Goal: Check status

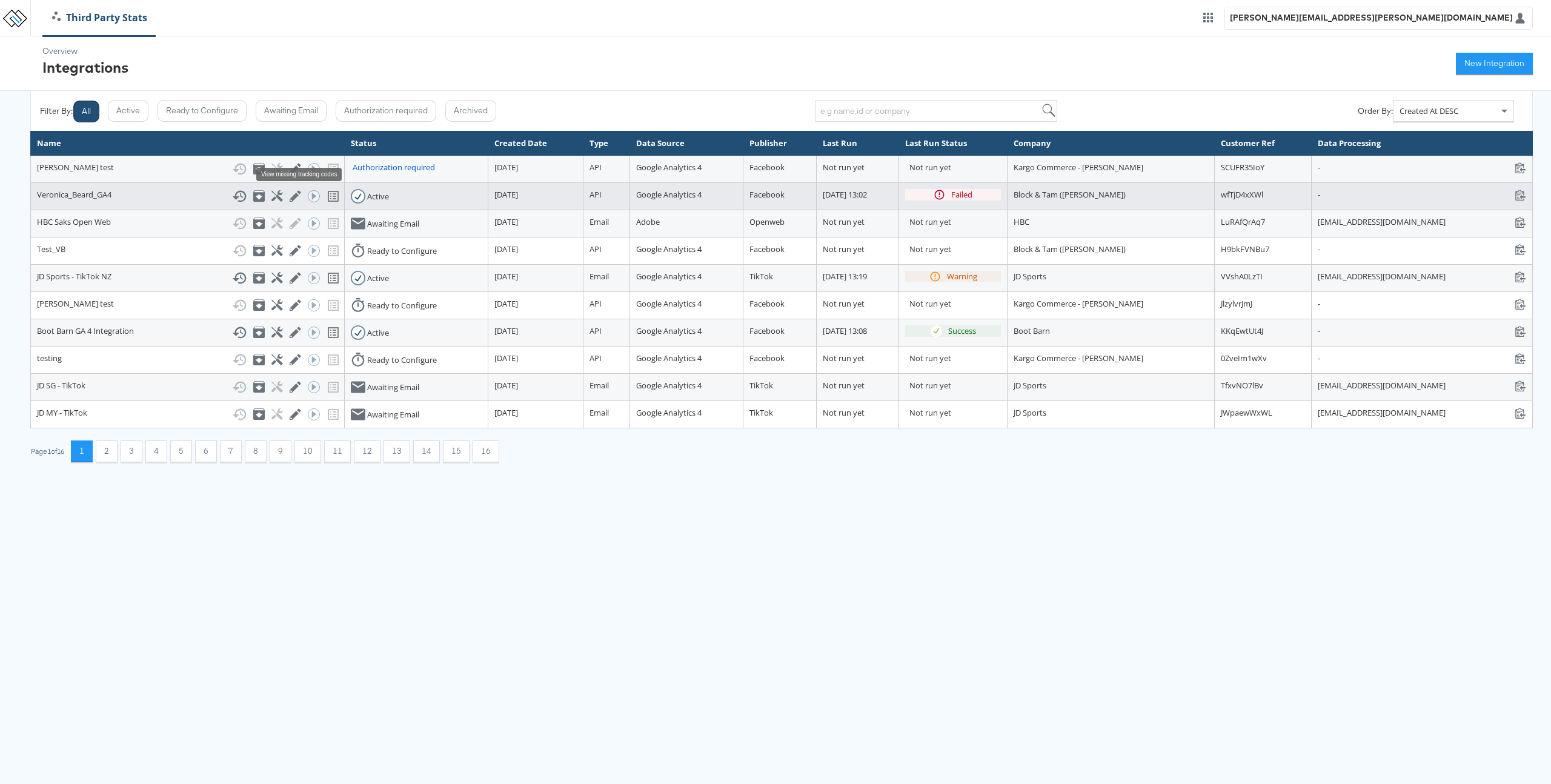
click at [326, 197] on icon at bounding box center [333, 196] width 14 height 14
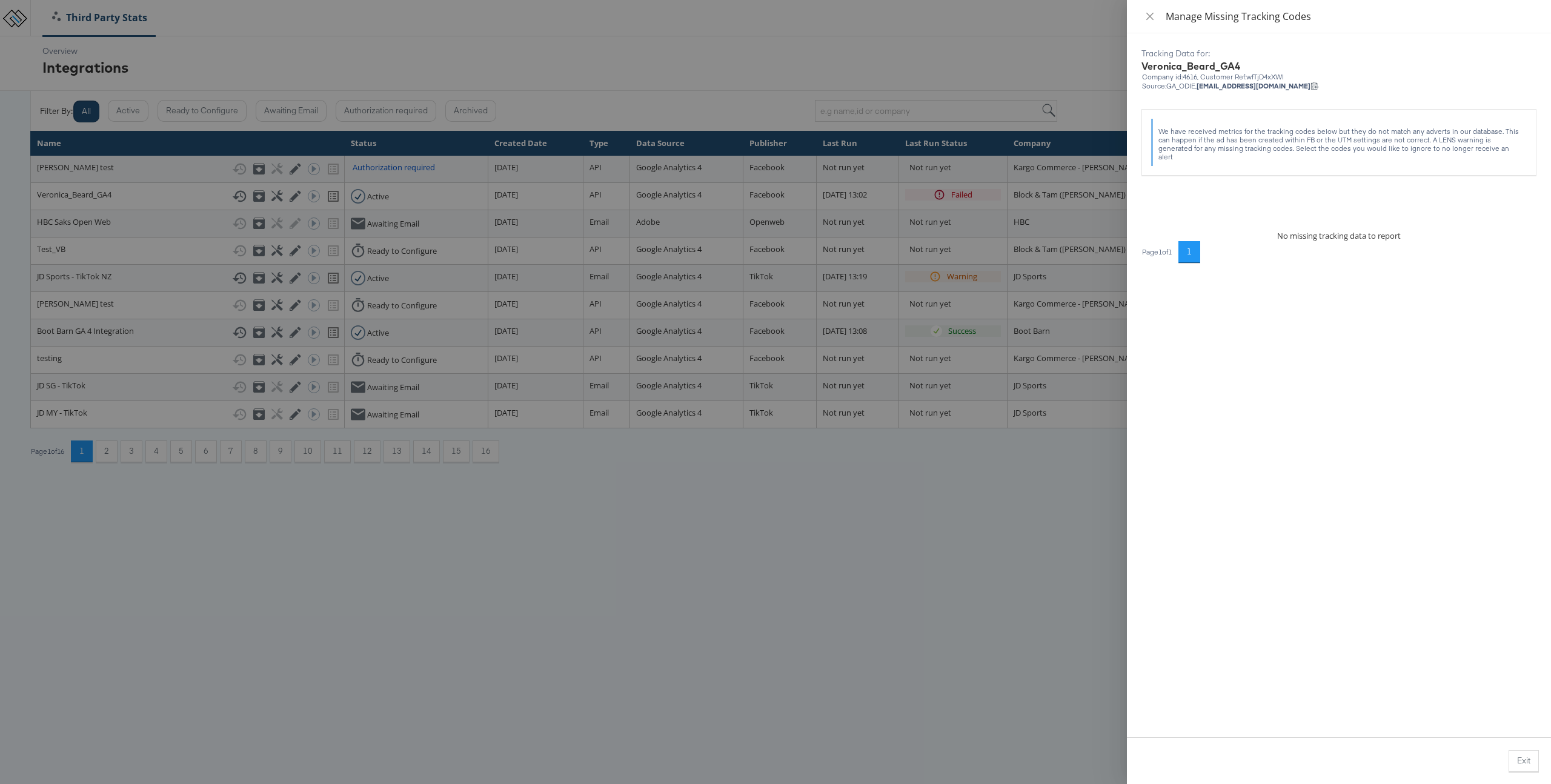
click at [913, 529] on div at bounding box center [776, 392] width 1551 height 784
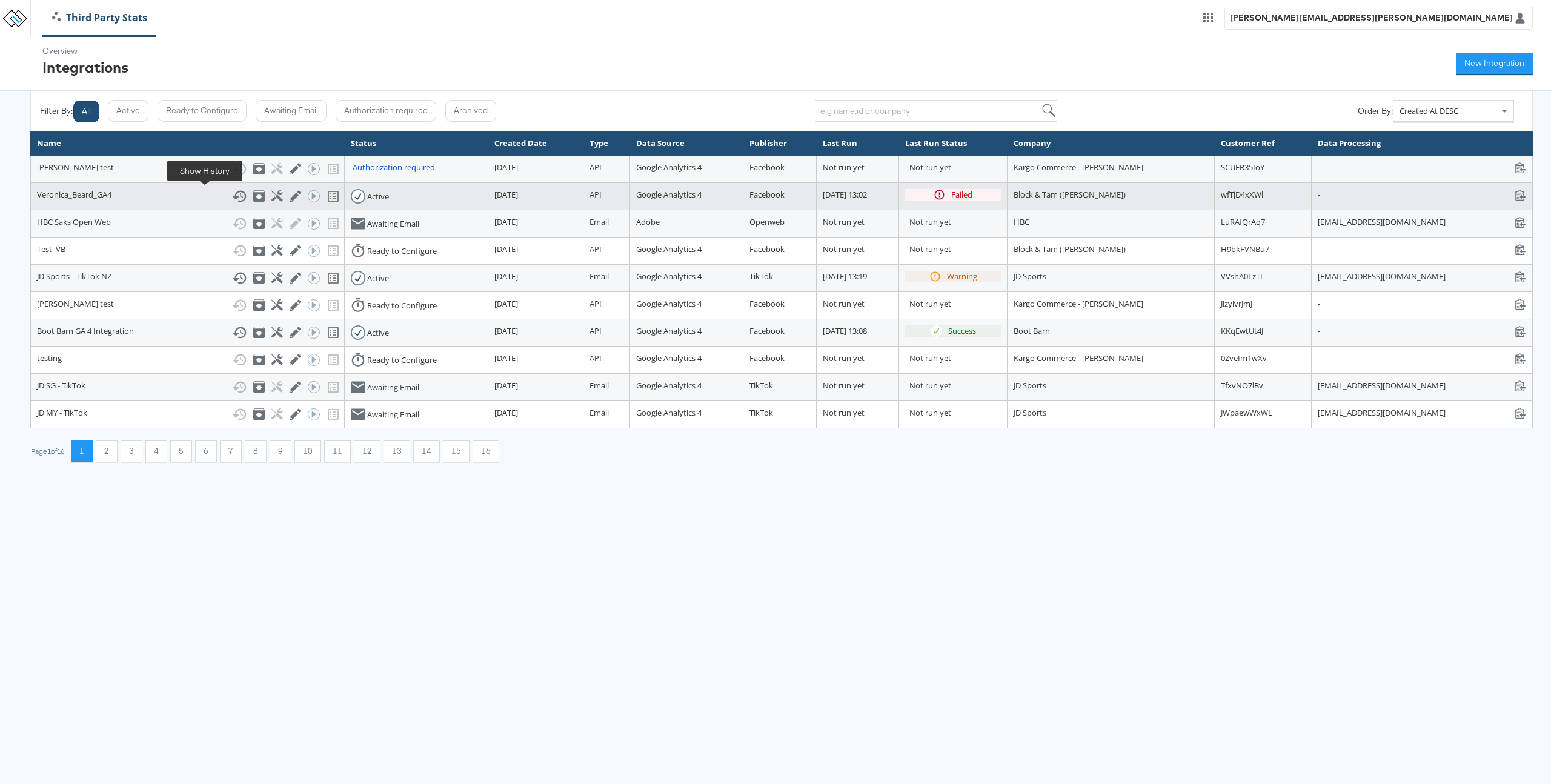
click at [232, 193] on icon at bounding box center [239, 196] width 14 height 14
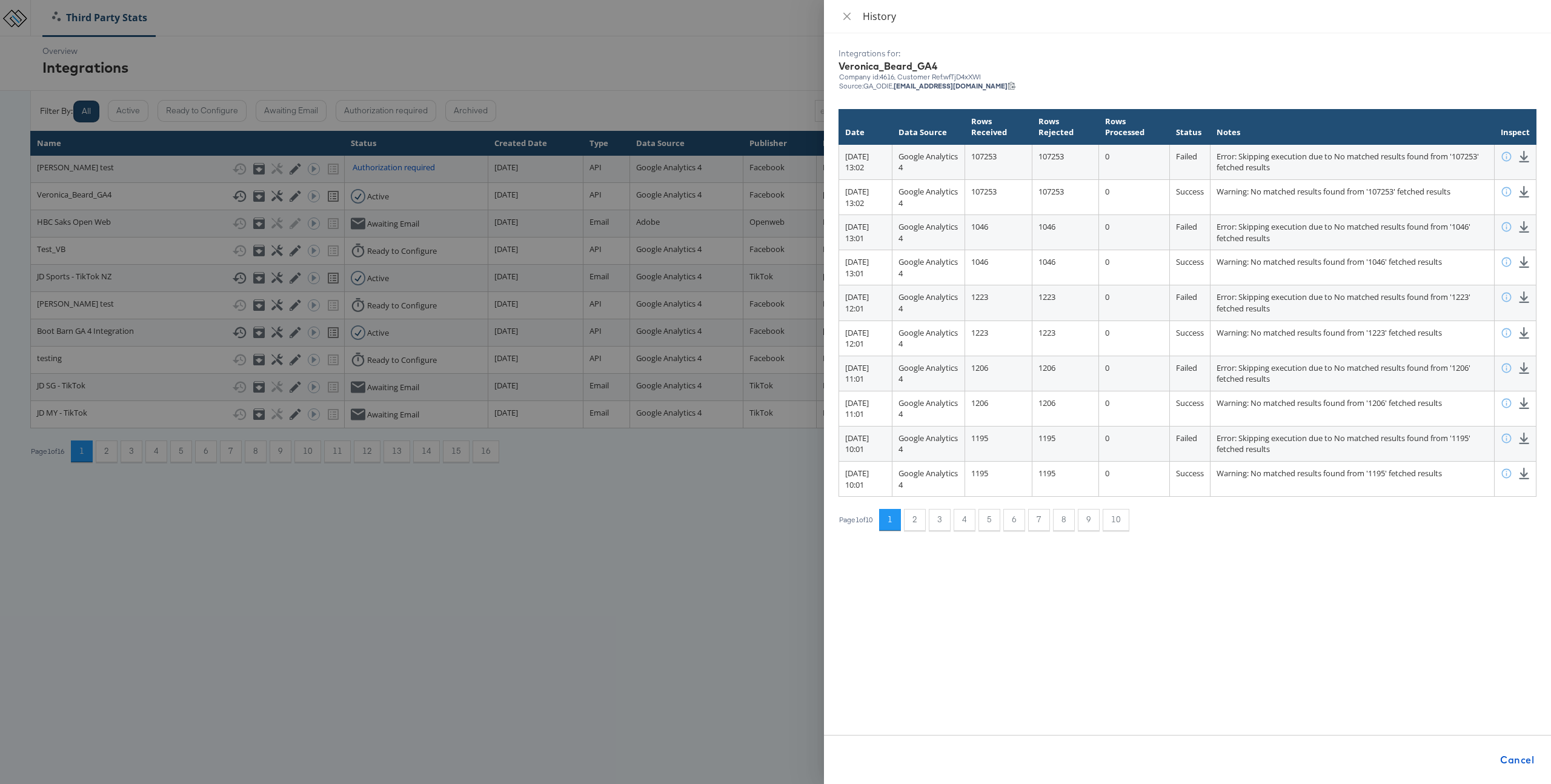
click at [576, 80] on div at bounding box center [776, 392] width 1551 height 784
